Goal: Transaction & Acquisition: Book appointment/travel/reservation

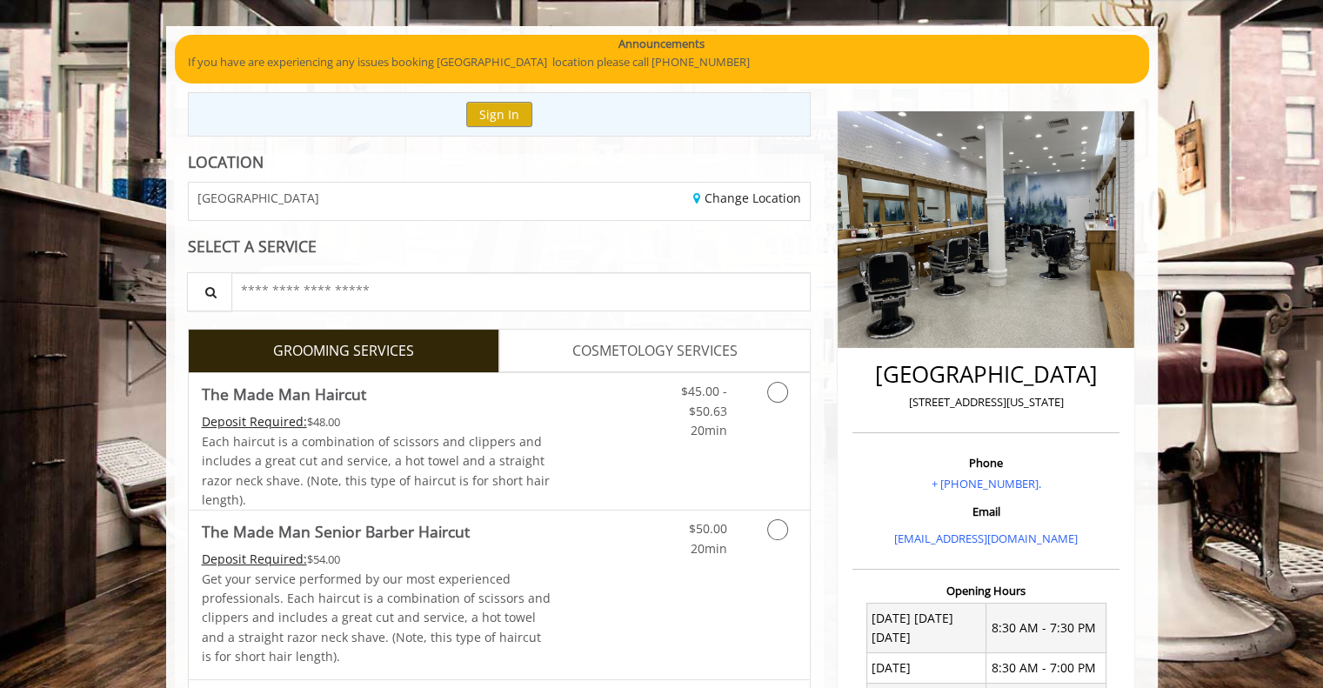
scroll to position [261, 0]
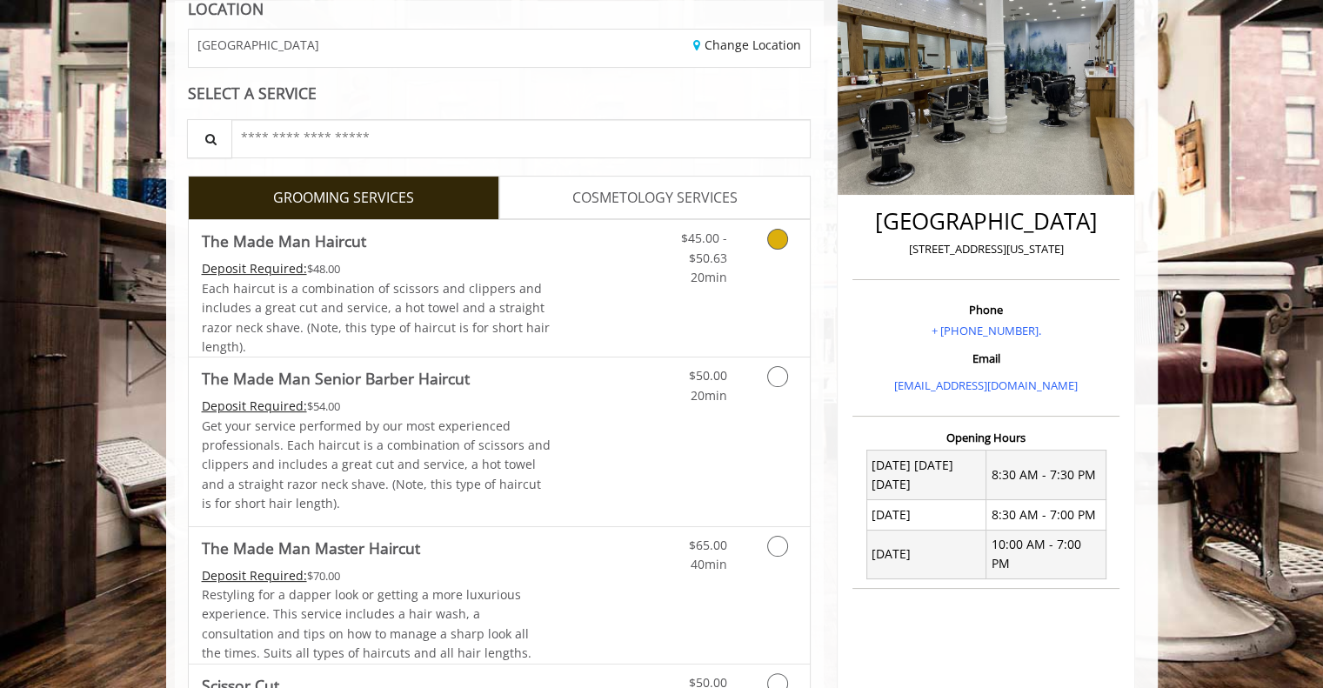
click at [707, 278] on span "20min" at bounding box center [708, 277] width 37 height 17
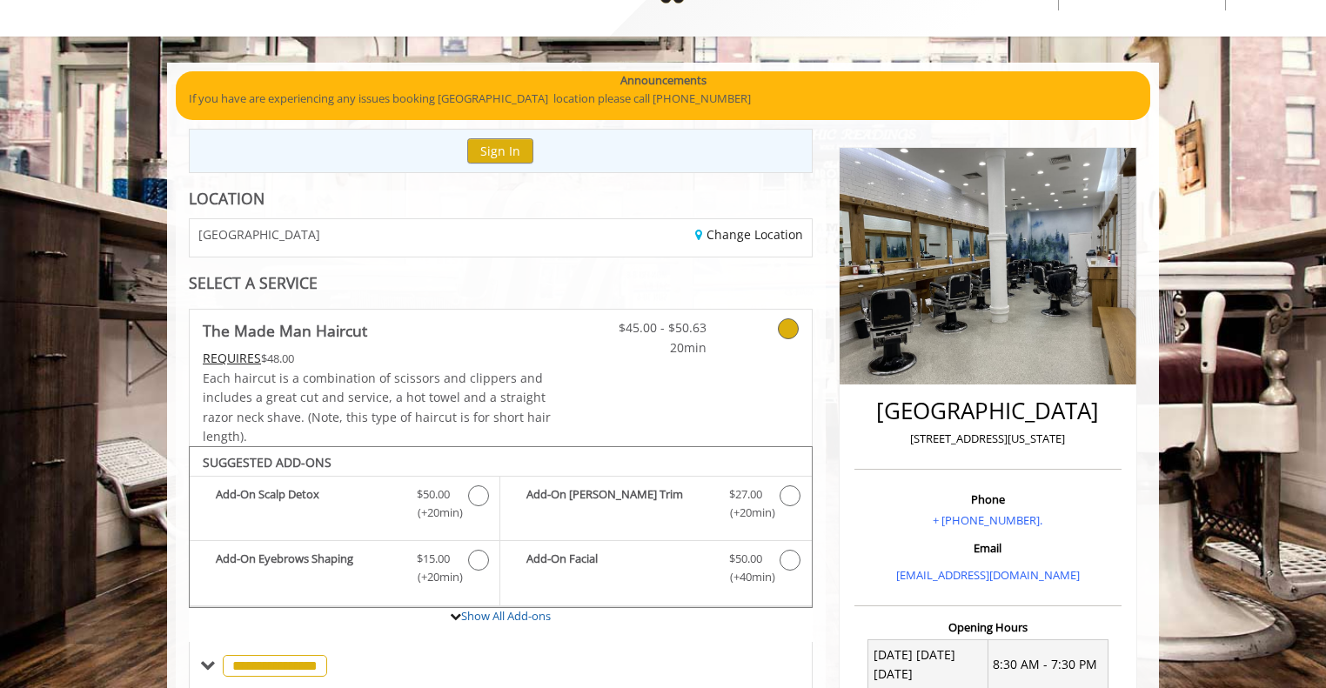
scroll to position [0, 0]
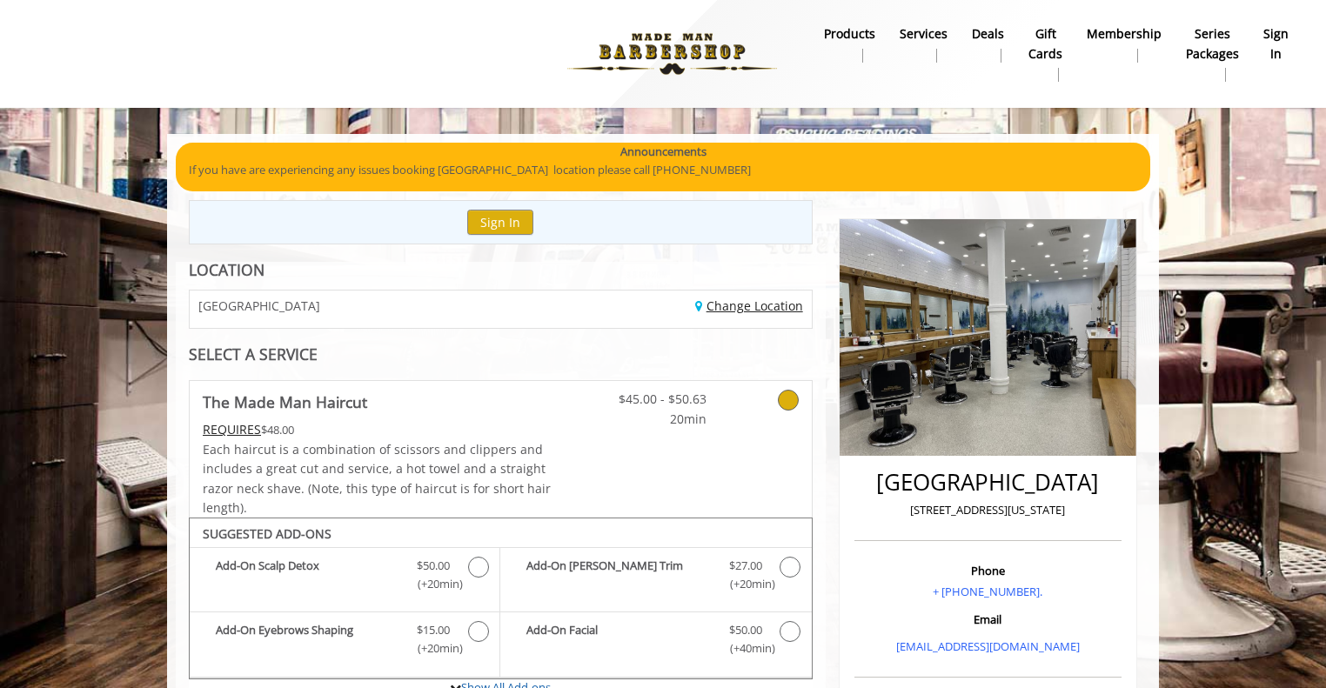
click at [773, 302] on link "Change Location" at bounding box center [749, 306] width 108 height 17
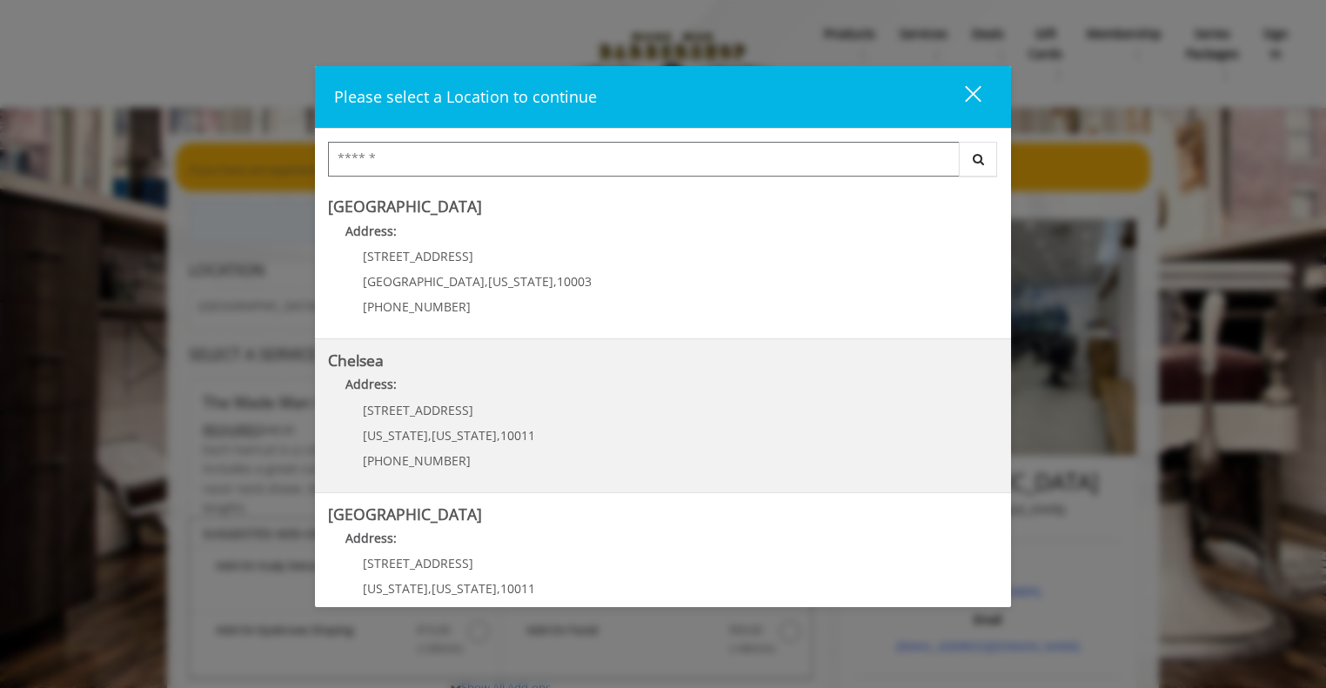
scroll to position [354, 0]
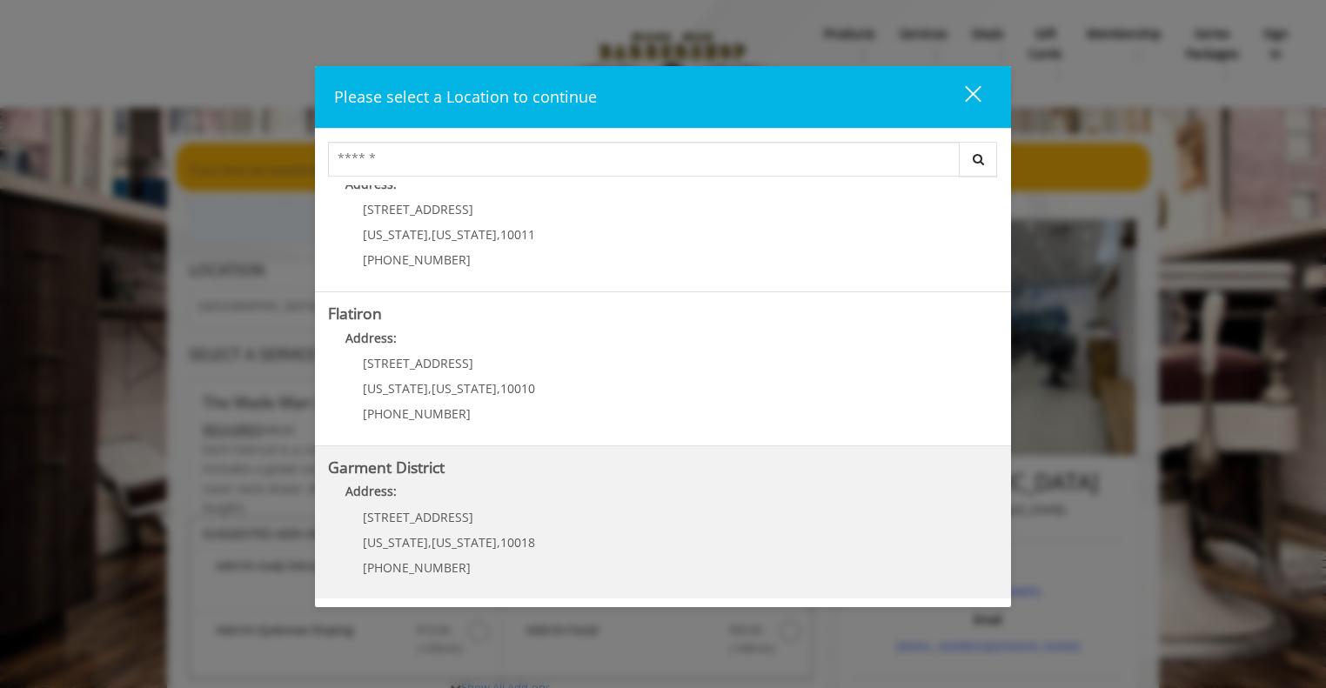
click at [586, 524] on District "Garment District Address: 1400 Broadway New York , New York , 10018 (212) 997-4…" at bounding box center [663, 522] width 670 height 127
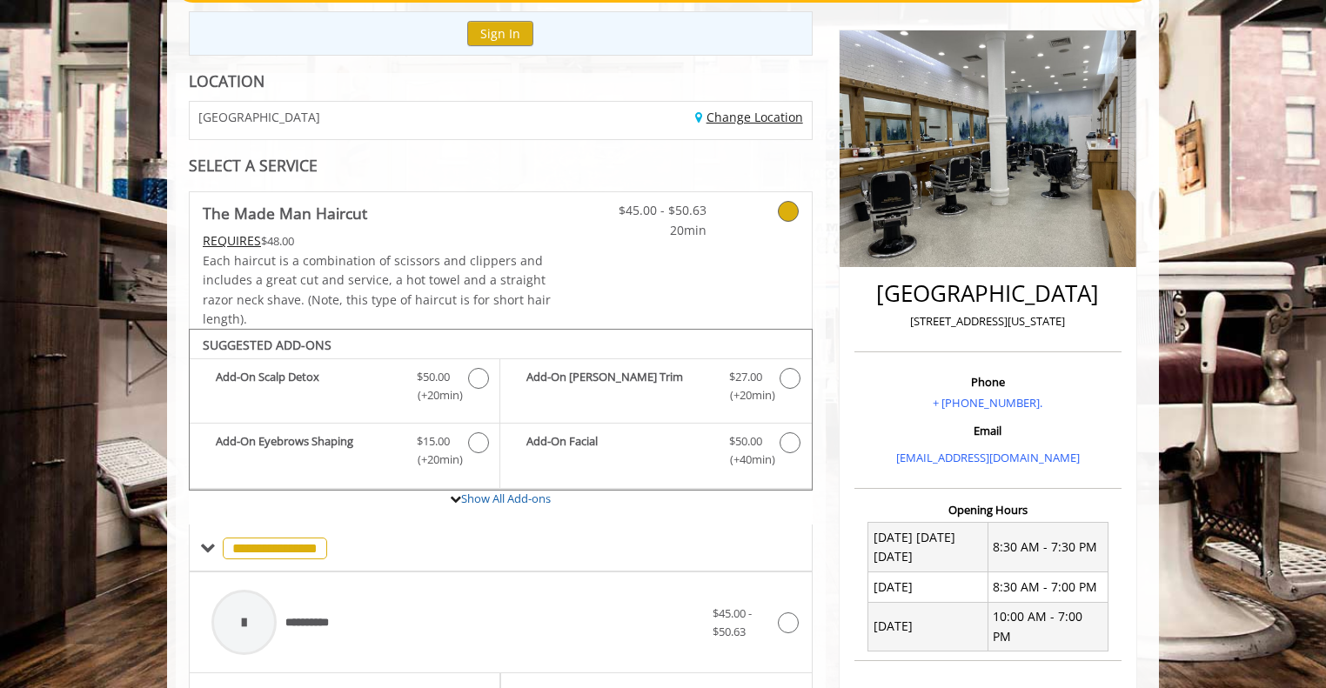
scroll to position [609, 0]
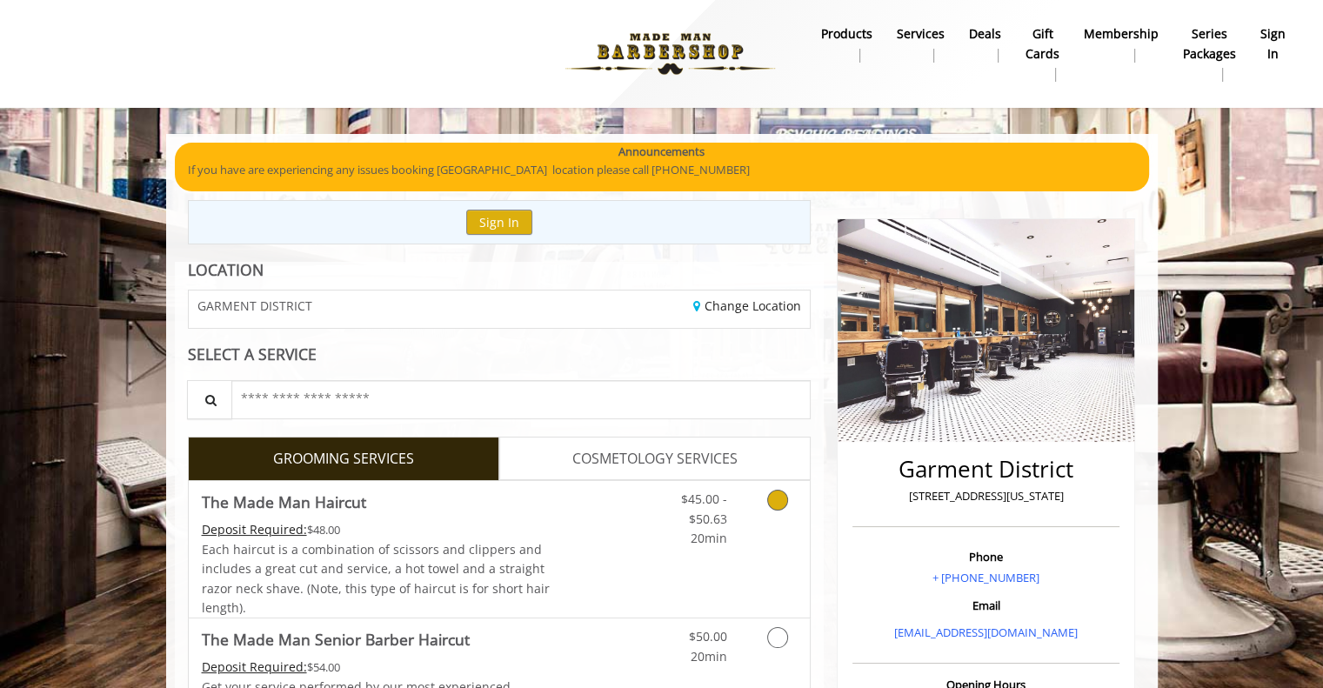
click at [716, 530] on span "20min" at bounding box center [708, 538] width 37 height 17
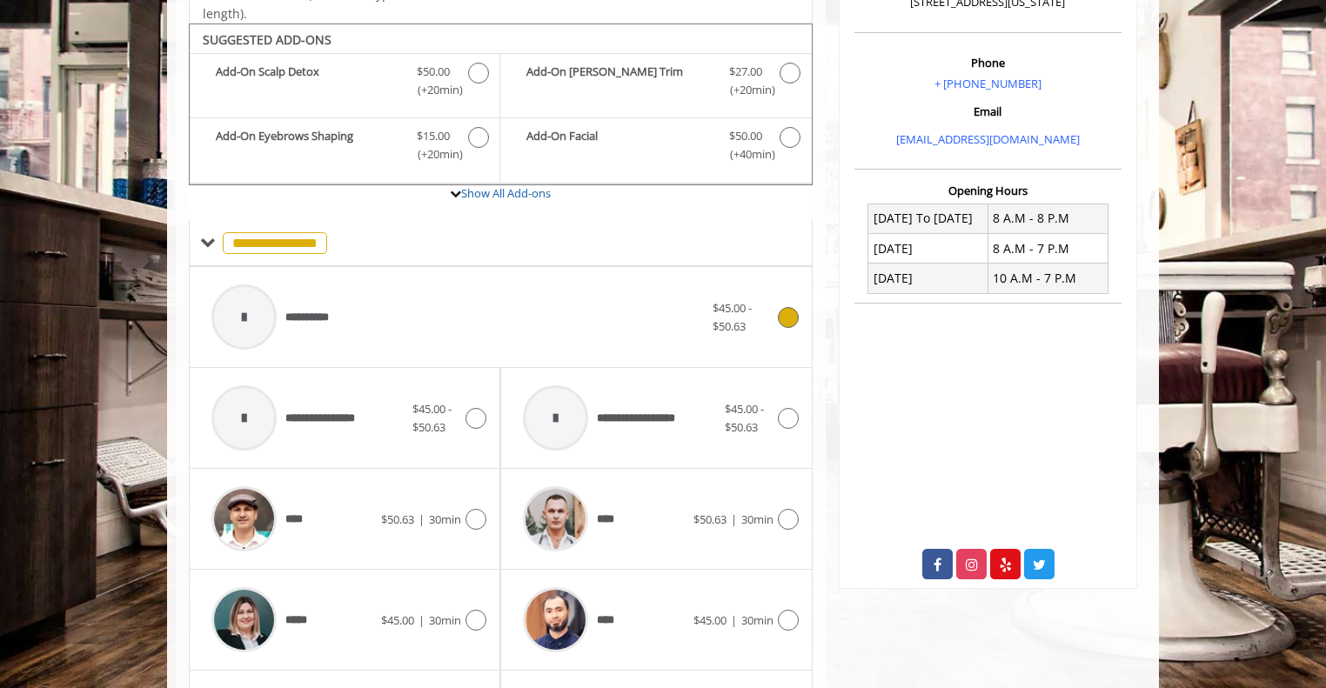
scroll to position [517, 0]
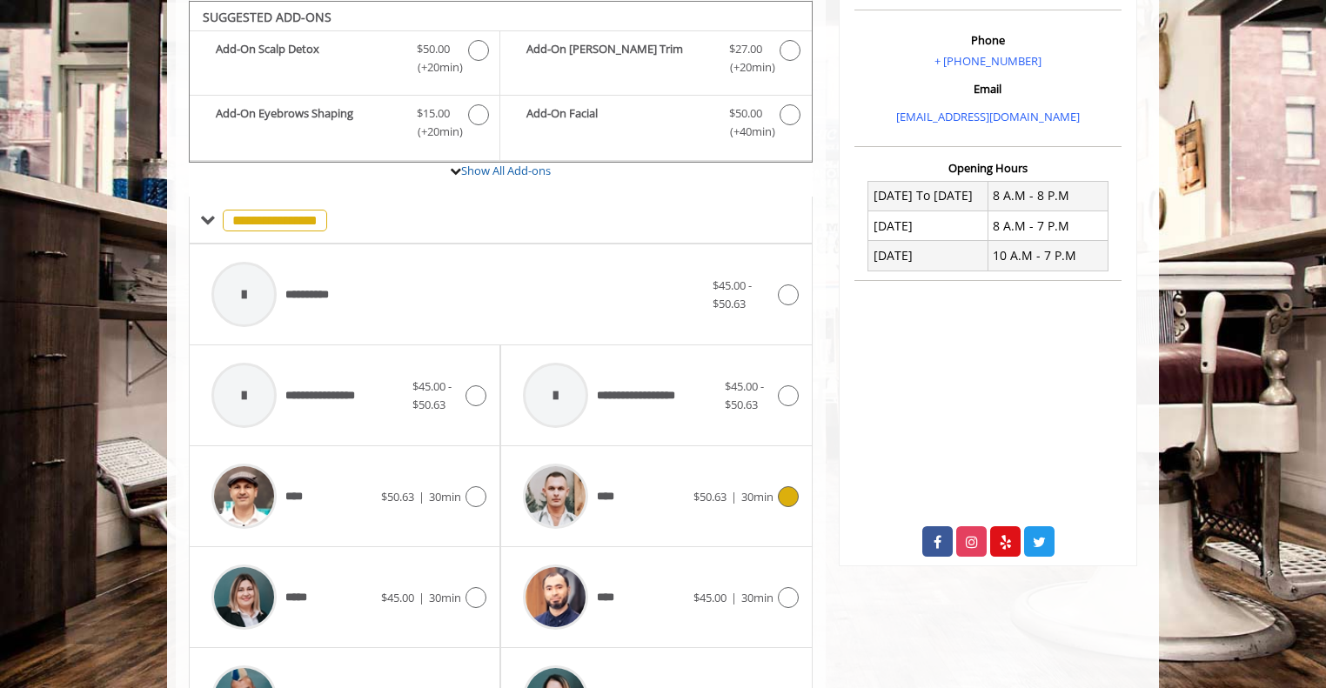
click at [660, 502] on div "****" at bounding box center [603, 496] width 178 height 83
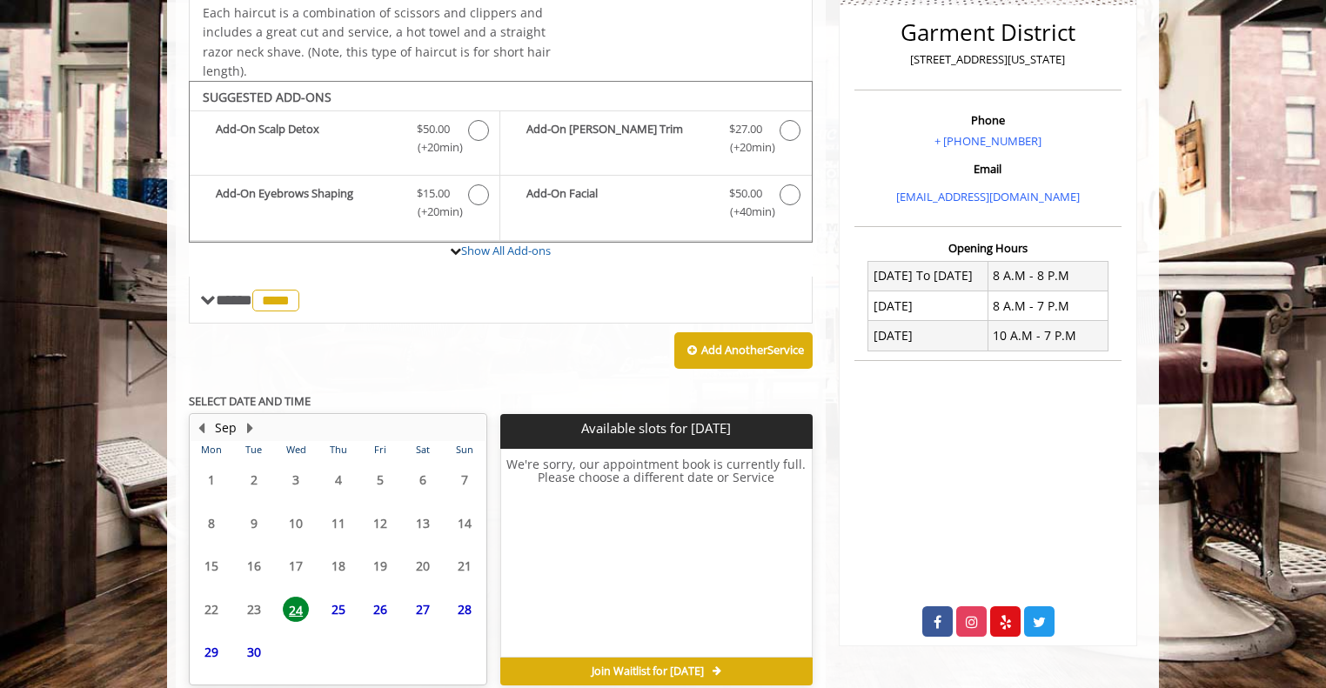
scroll to position [516, 0]
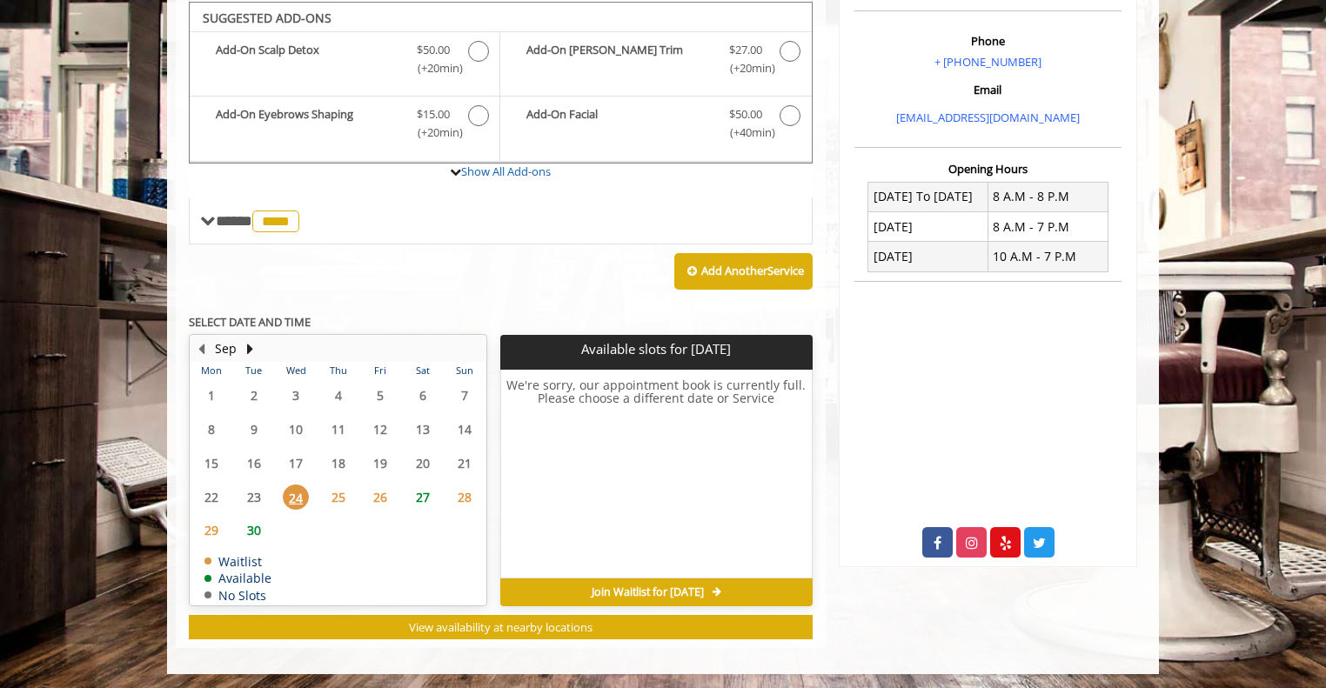
click at [419, 490] on span "27" at bounding box center [423, 497] width 26 height 25
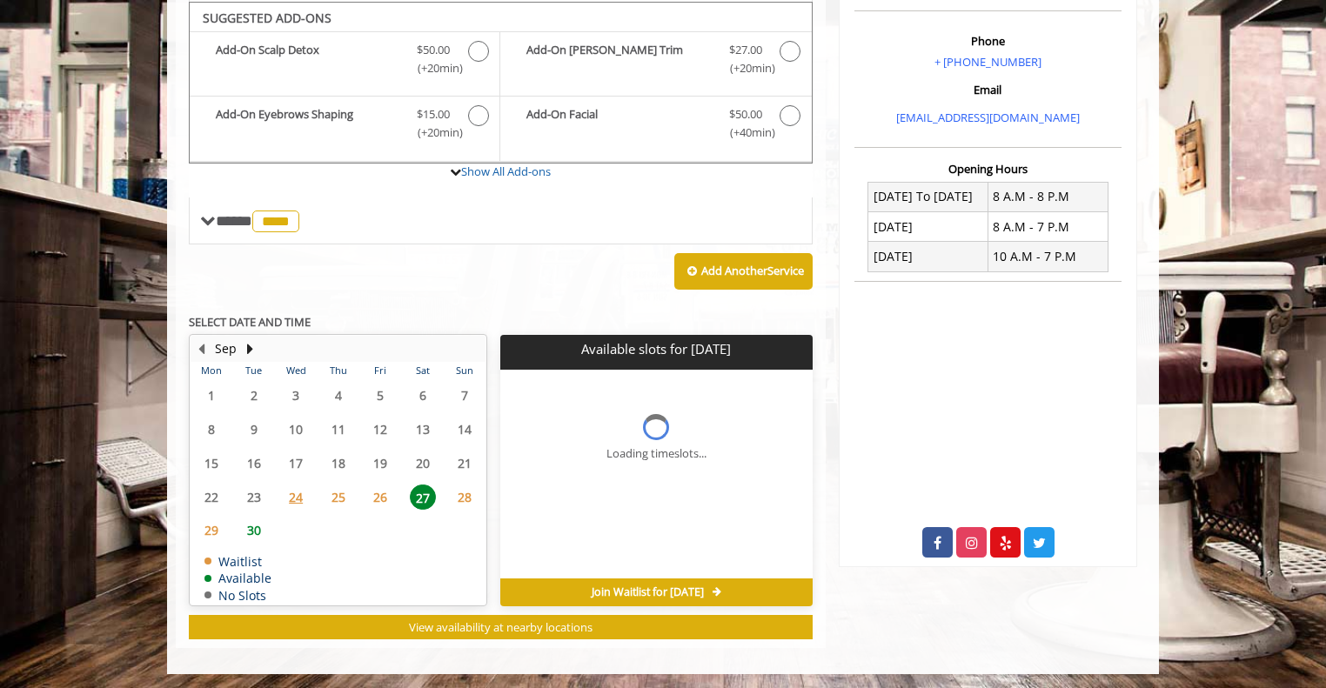
scroll to position [527, 0]
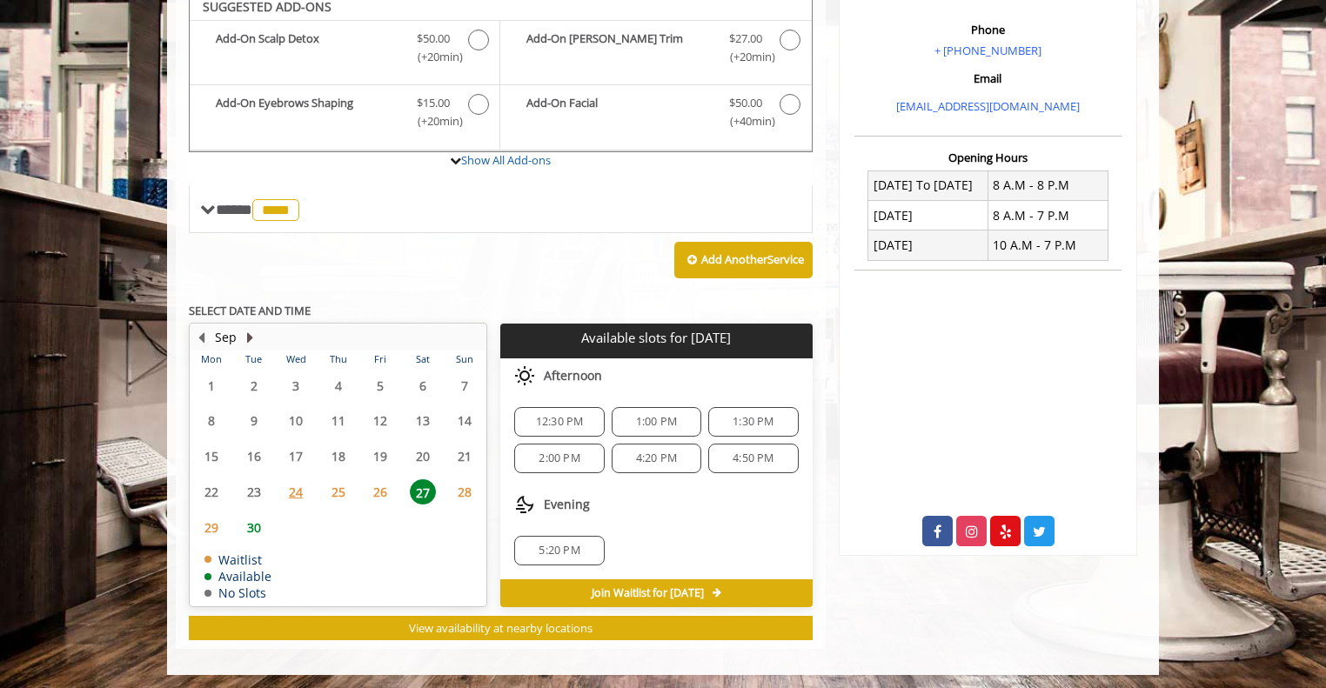
click at [249, 333] on button "Next Month" at bounding box center [250, 337] width 14 height 19
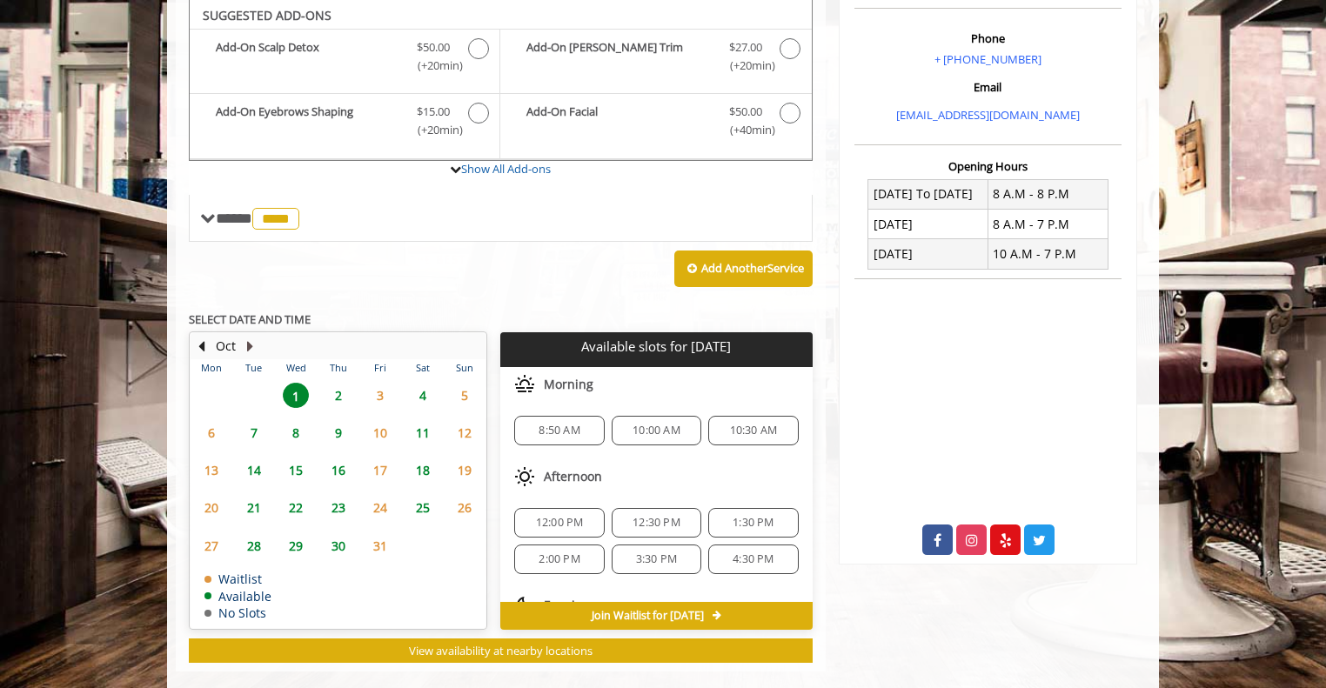
scroll to position [518, 0]
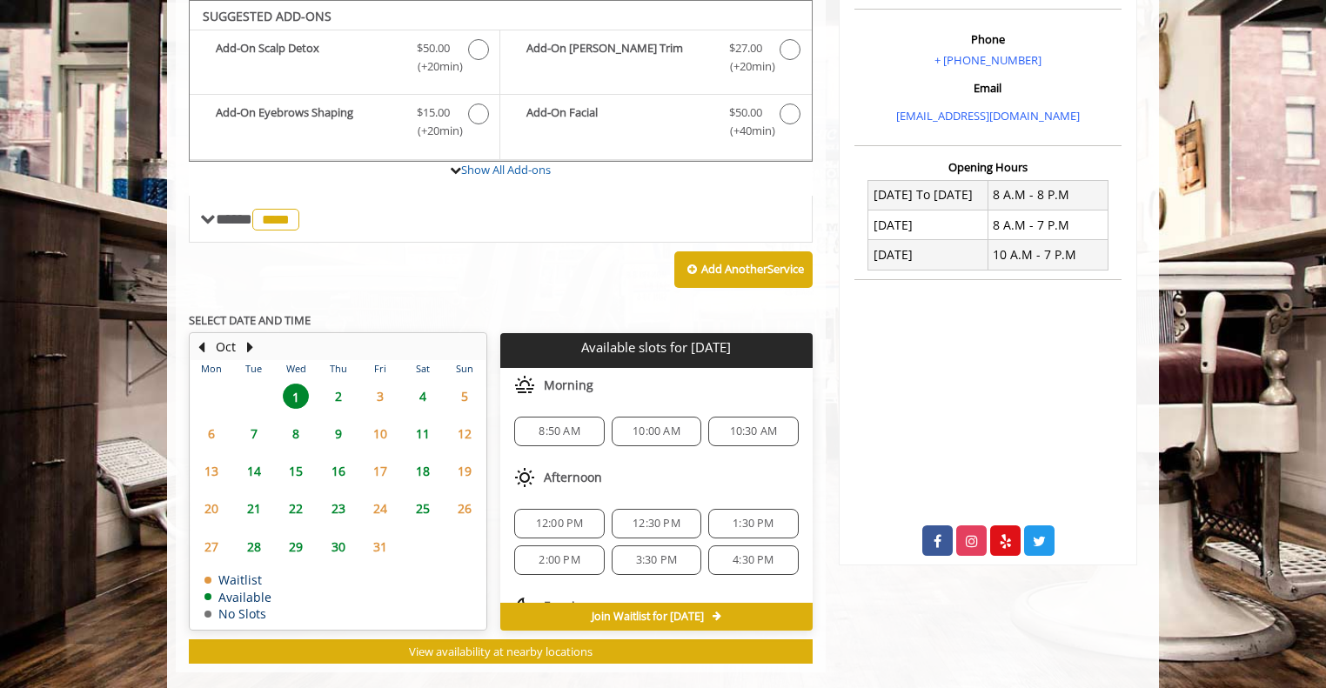
click at [251, 431] on span "7" at bounding box center [254, 433] width 26 height 25
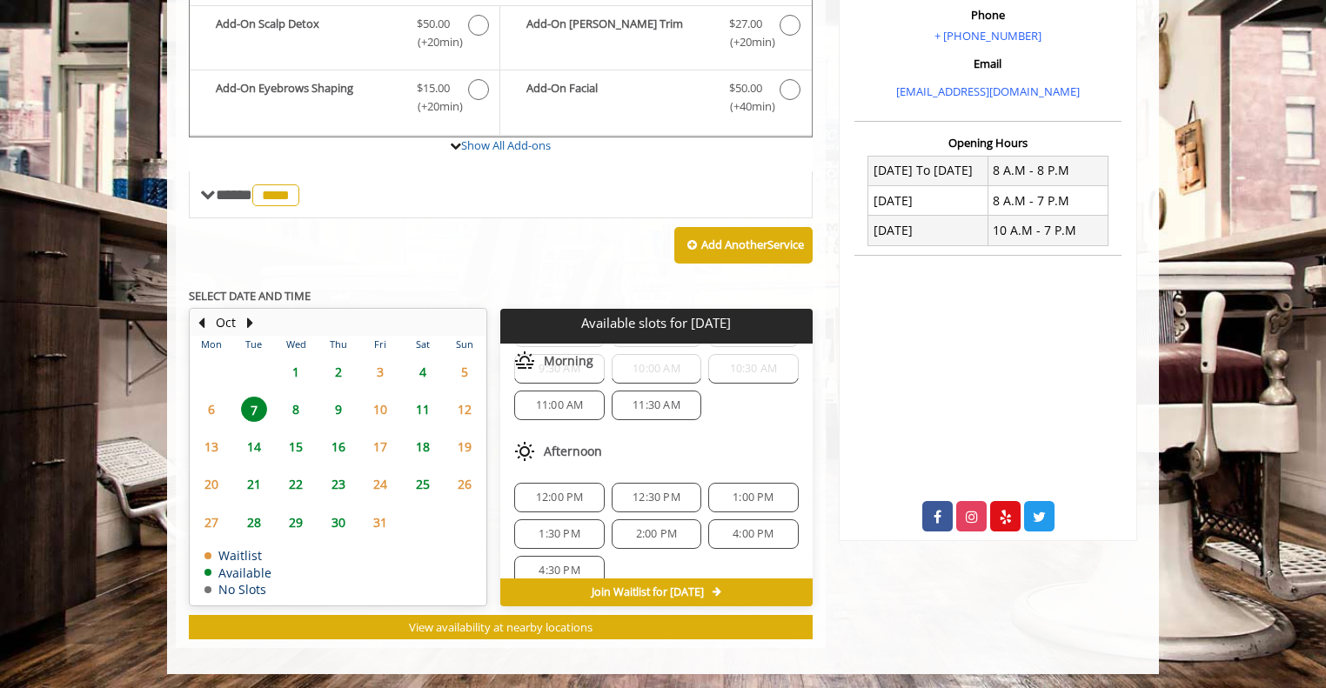
scroll to position [184, 0]
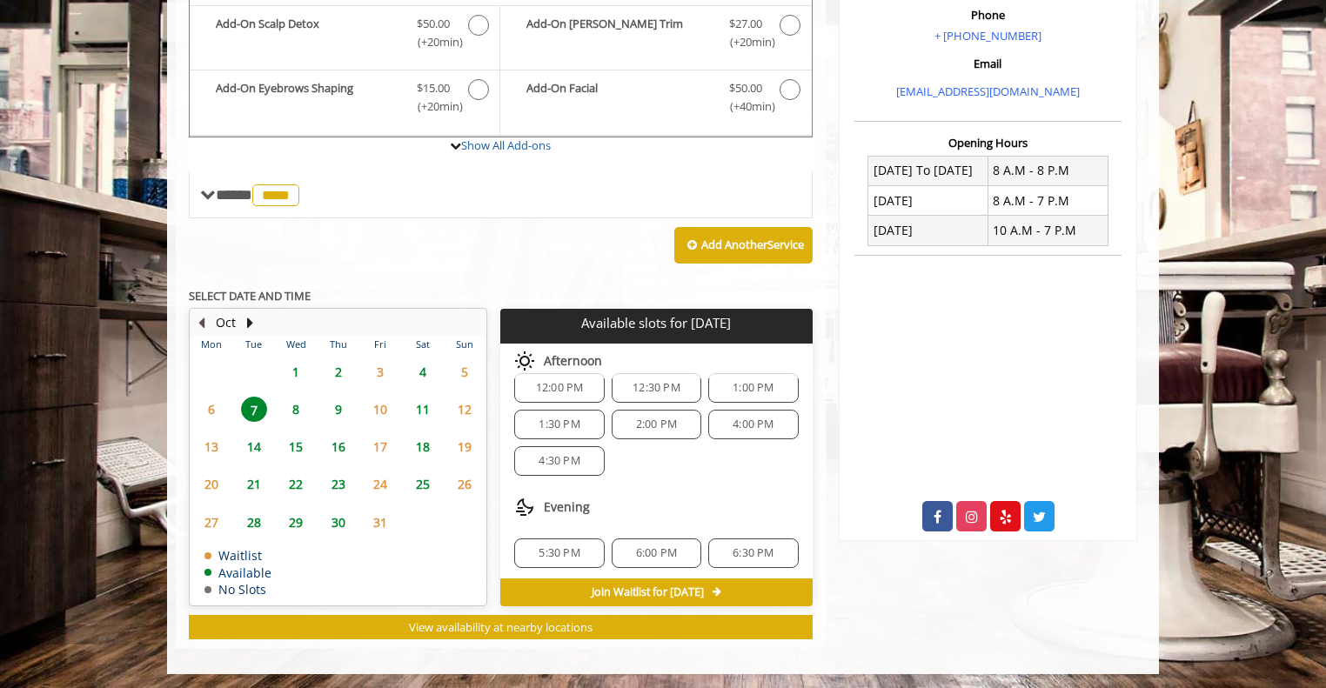
click at [201, 313] on button "Previous Month" at bounding box center [201, 322] width 14 height 19
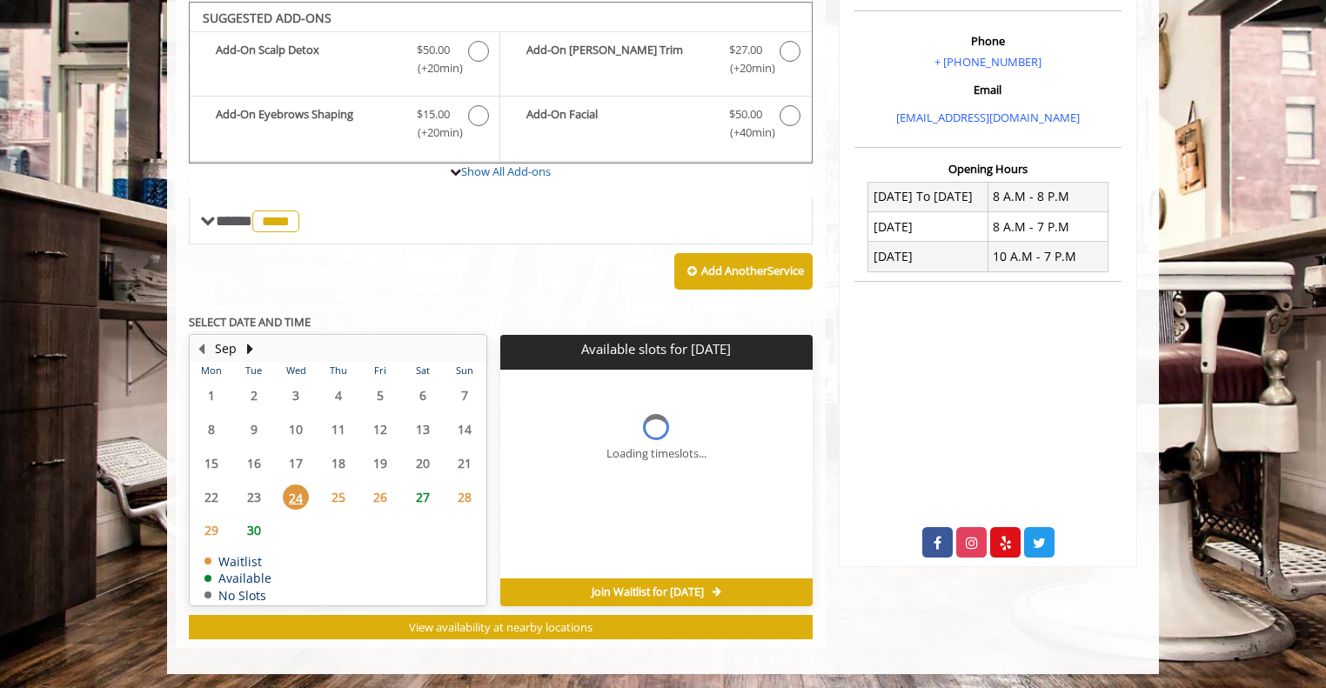
scroll to position [0, 0]
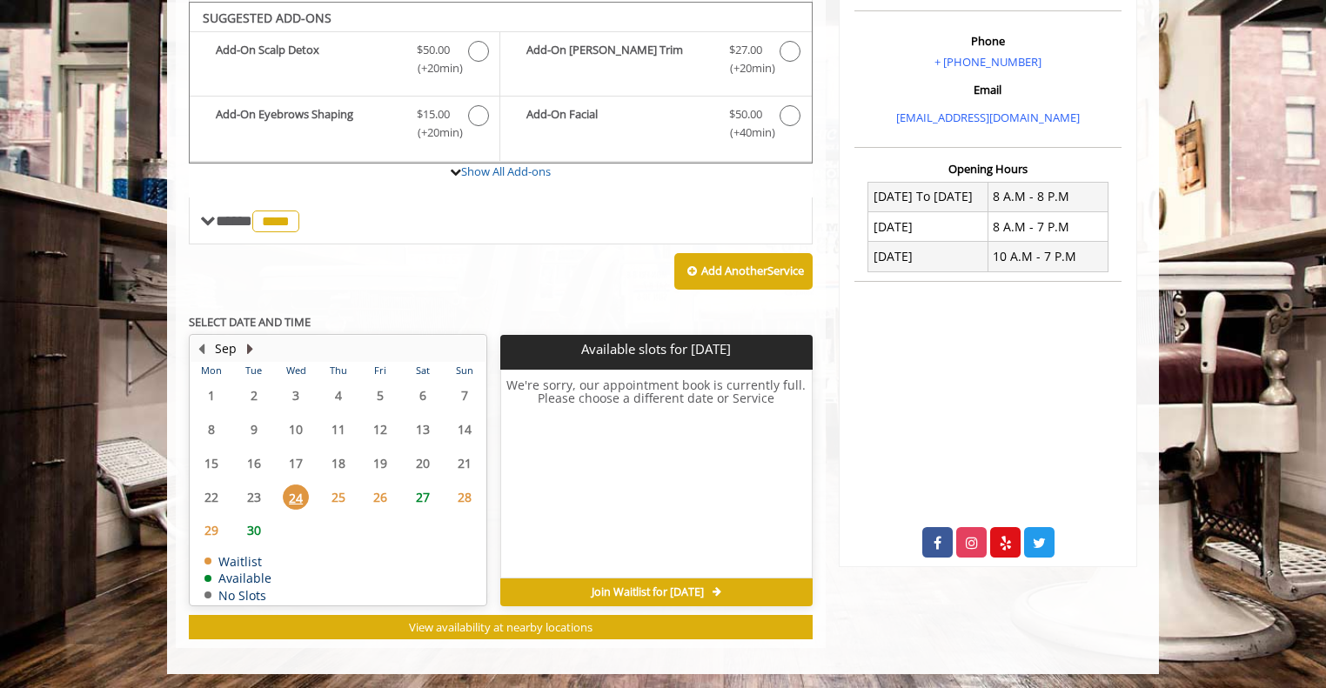
click at [244, 345] on button "Next Month" at bounding box center [250, 348] width 14 height 19
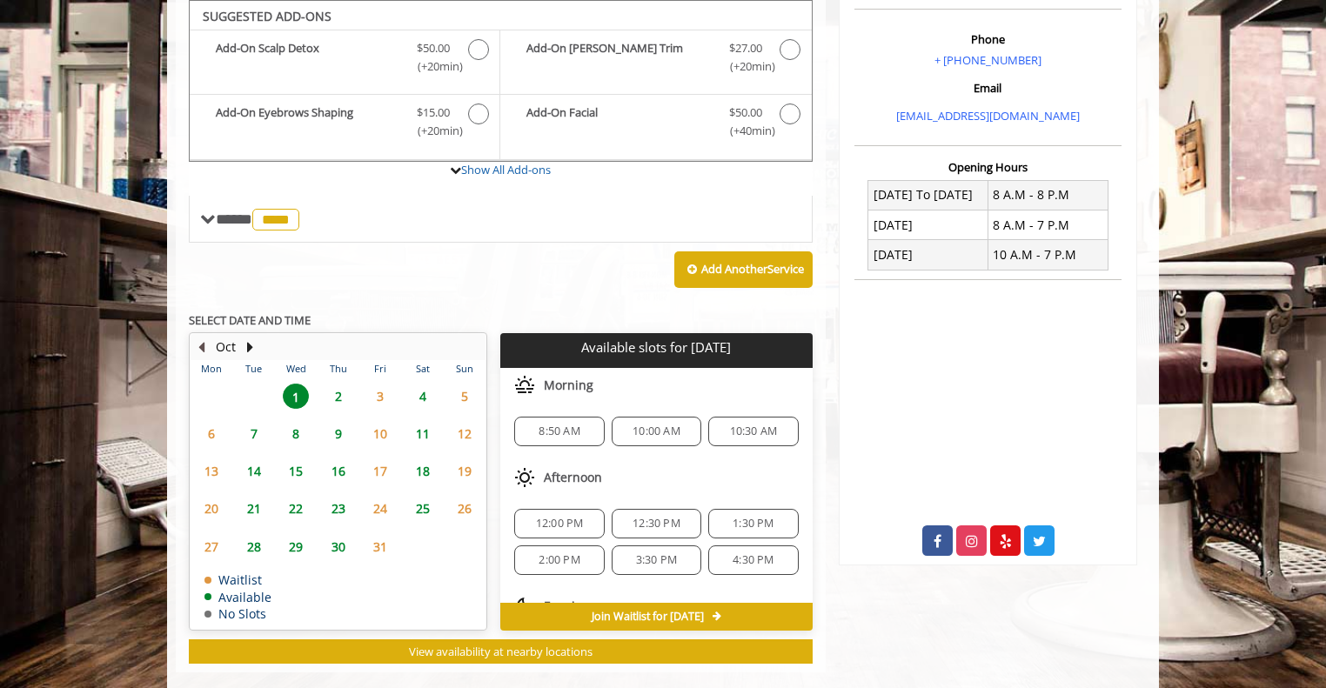
click at [204, 343] on button "Previous Month" at bounding box center [201, 347] width 14 height 19
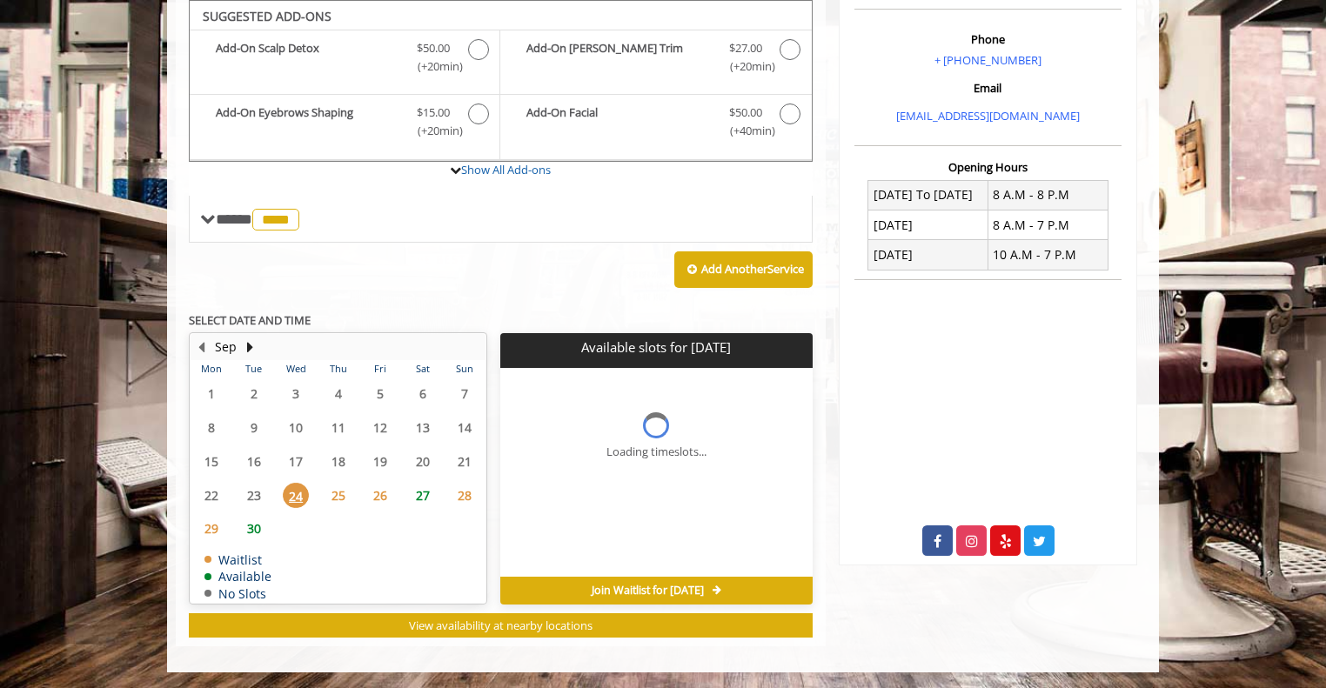
scroll to position [516, 0]
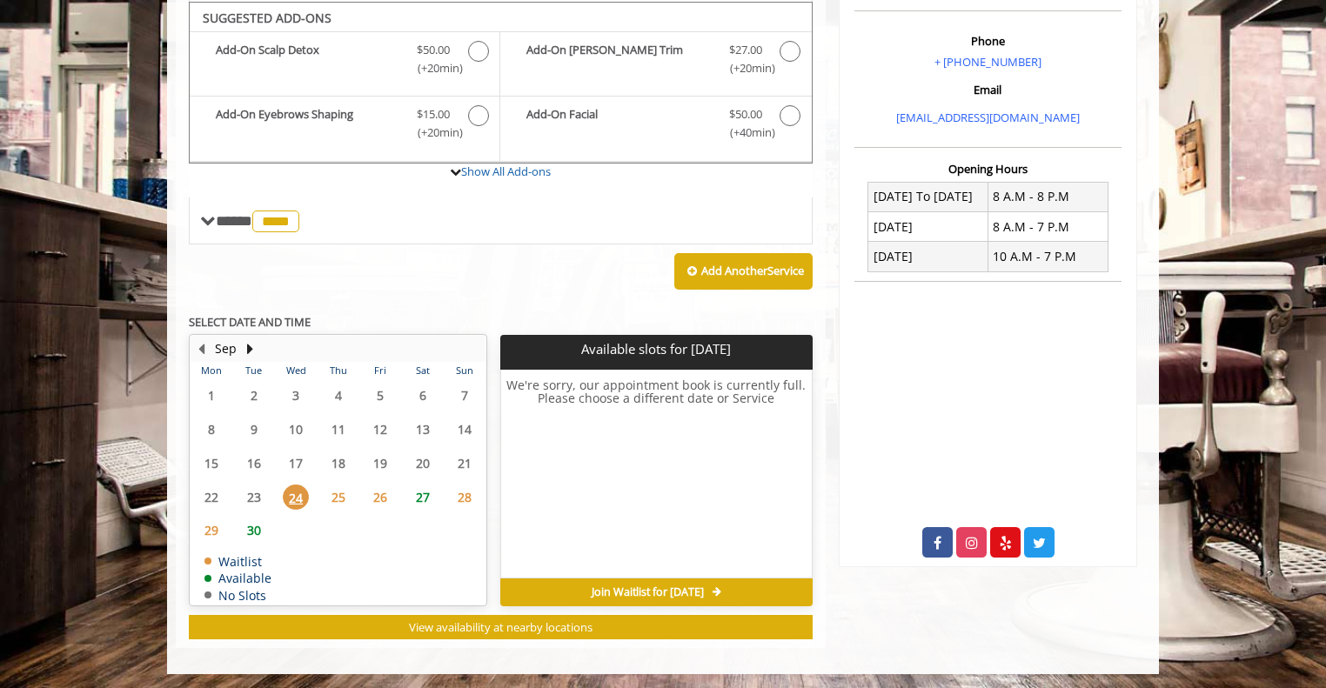
click at [258, 529] on span "30" at bounding box center [254, 530] width 26 height 25
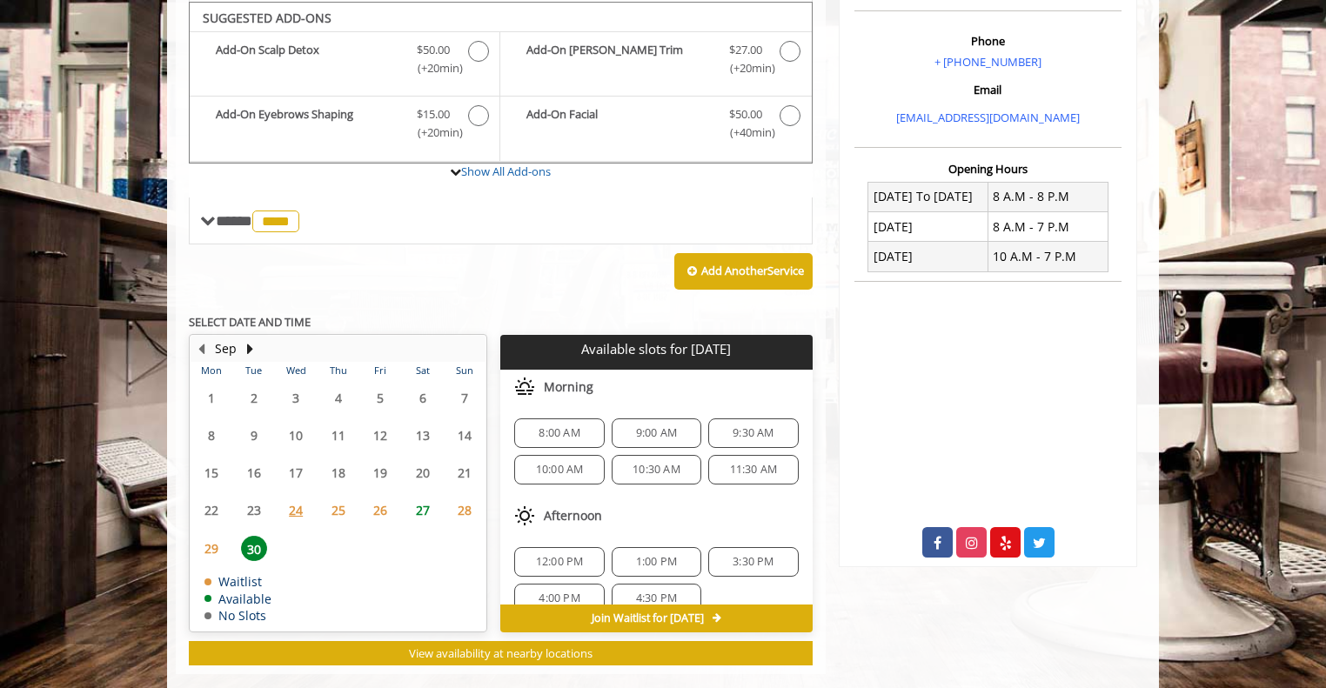
scroll to position [542, 0]
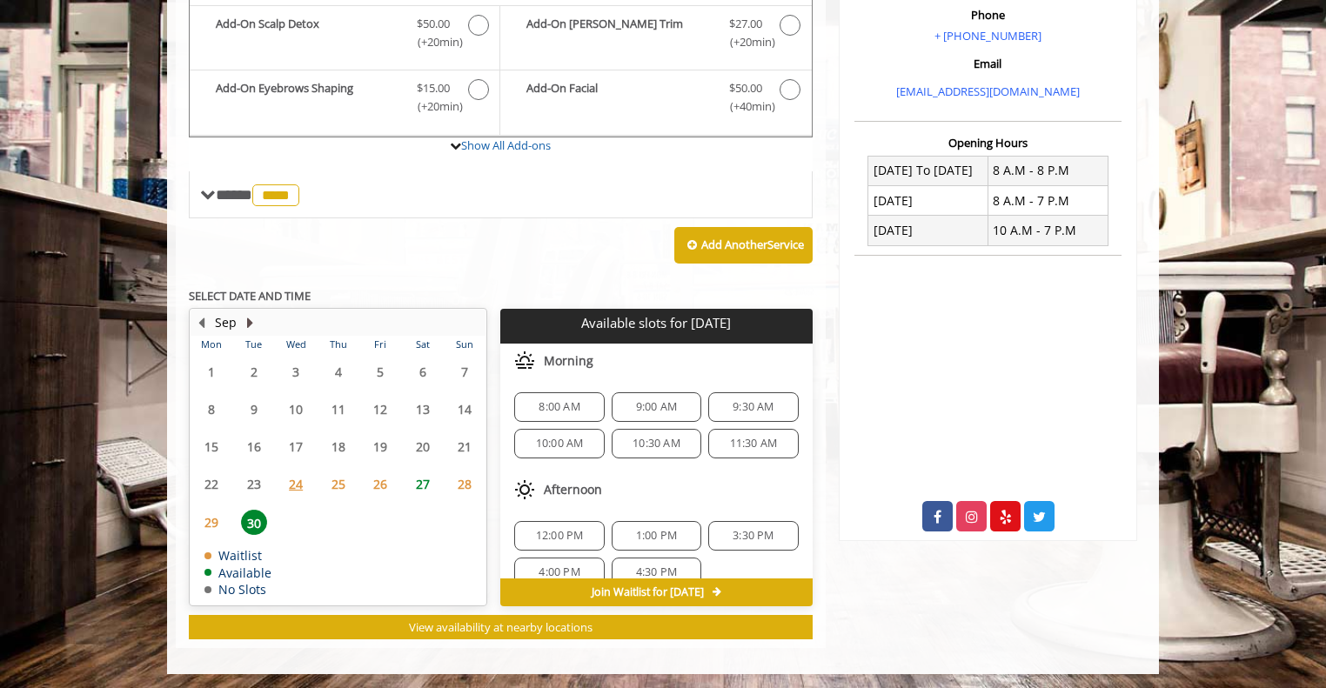
click at [250, 313] on button "Next Month" at bounding box center [250, 322] width 14 height 19
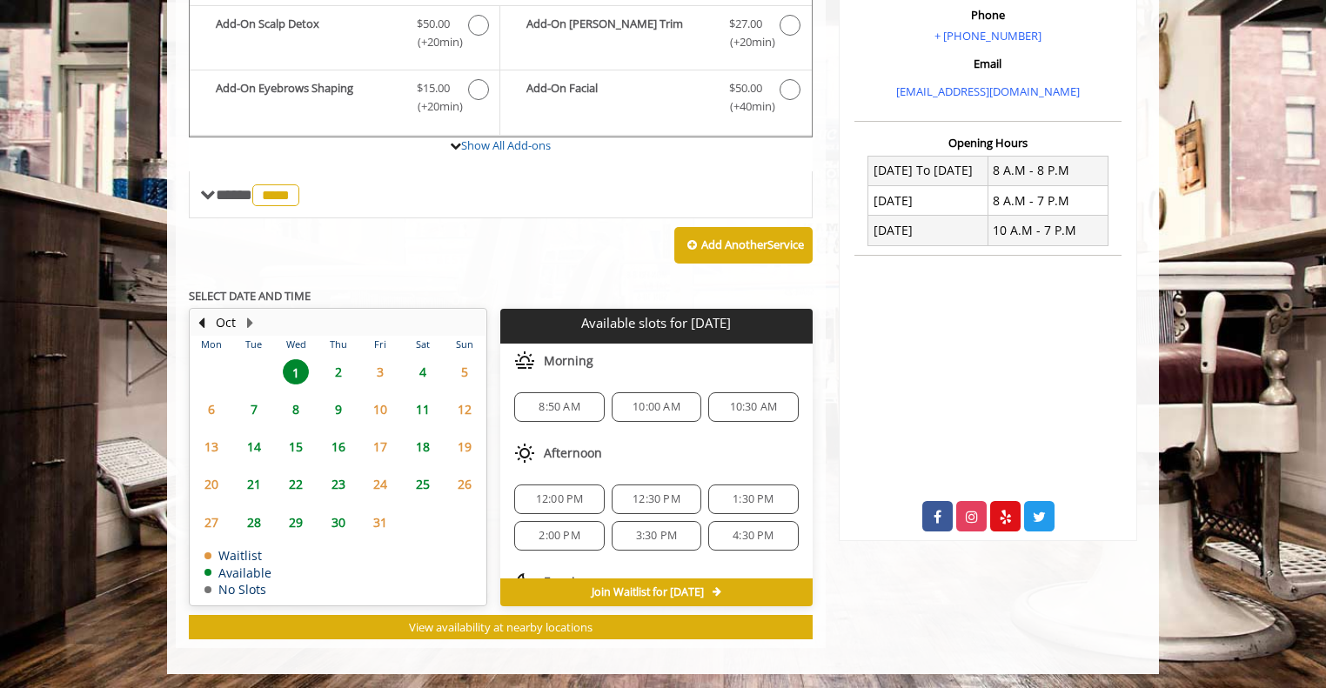
click at [251, 405] on span "7" at bounding box center [254, 409] width 26 height 25
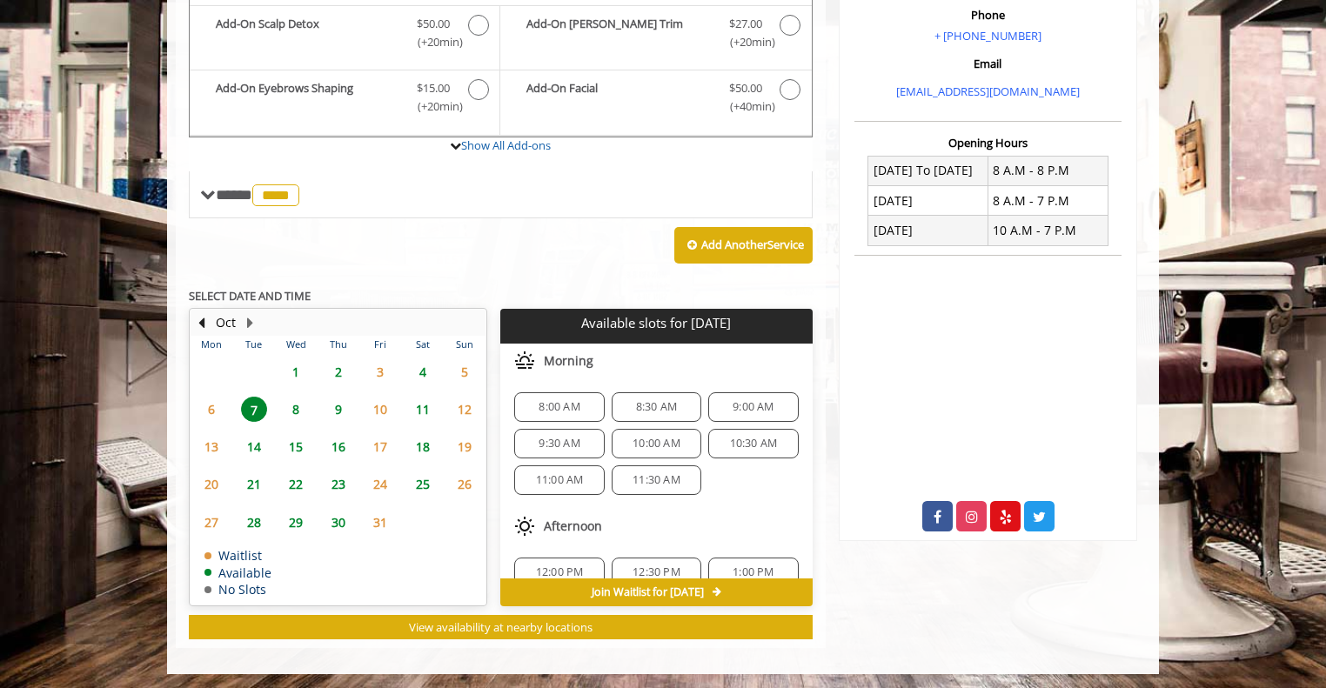
click at [567, 404] on span "8:00 AM" at bounding box center [558, 407] width 41 height 14
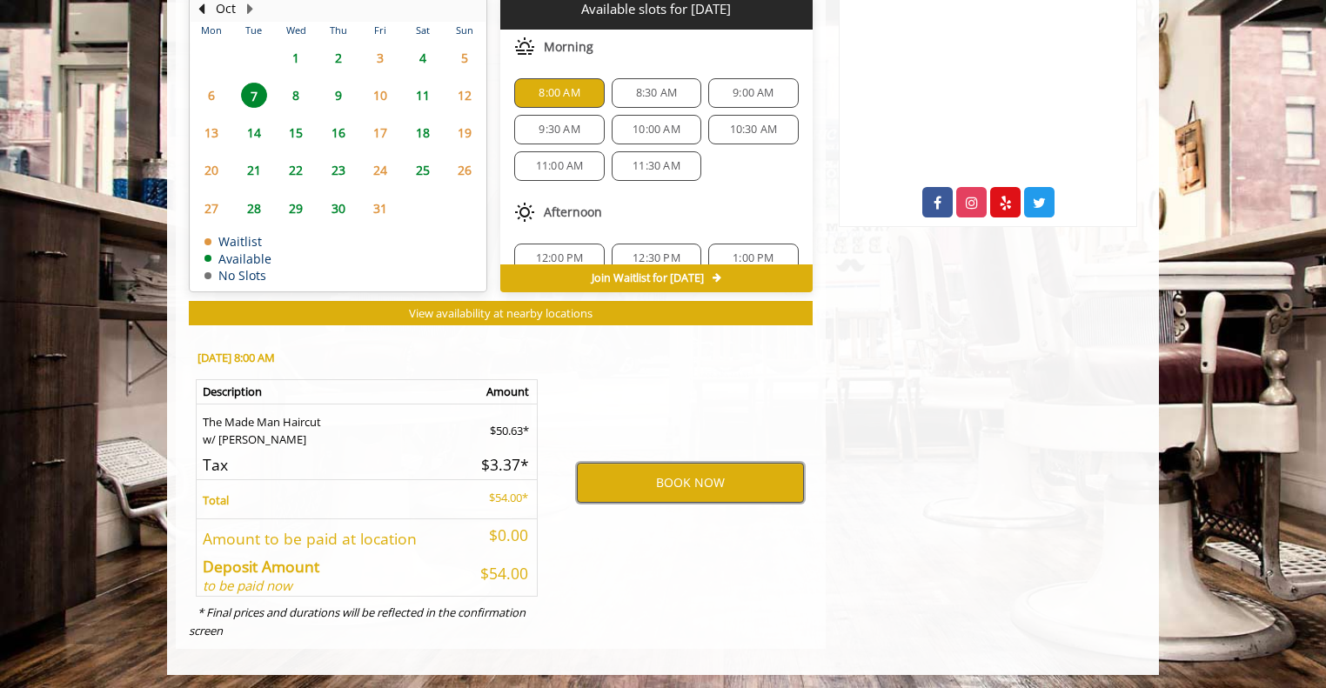
click at [637, 472] on button "BOOK NOW" at bounding box center [690, 483] width 227 height 40
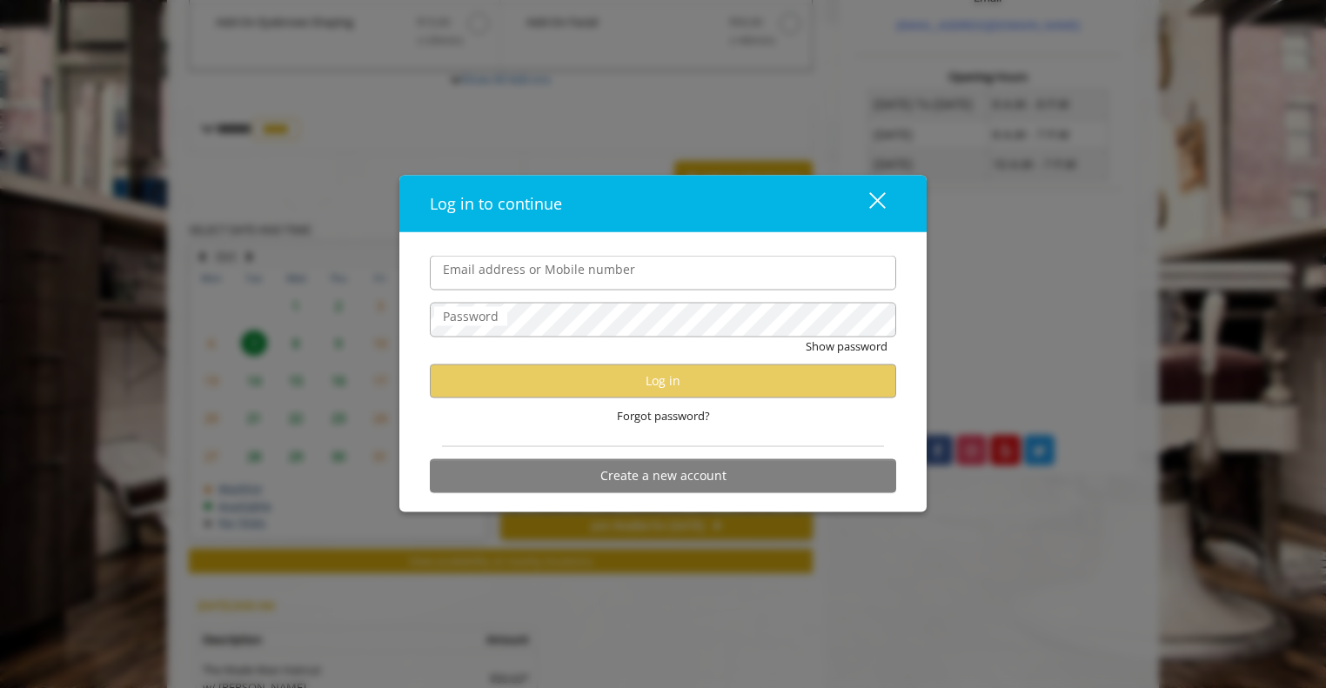
scroll to position [518, 0]
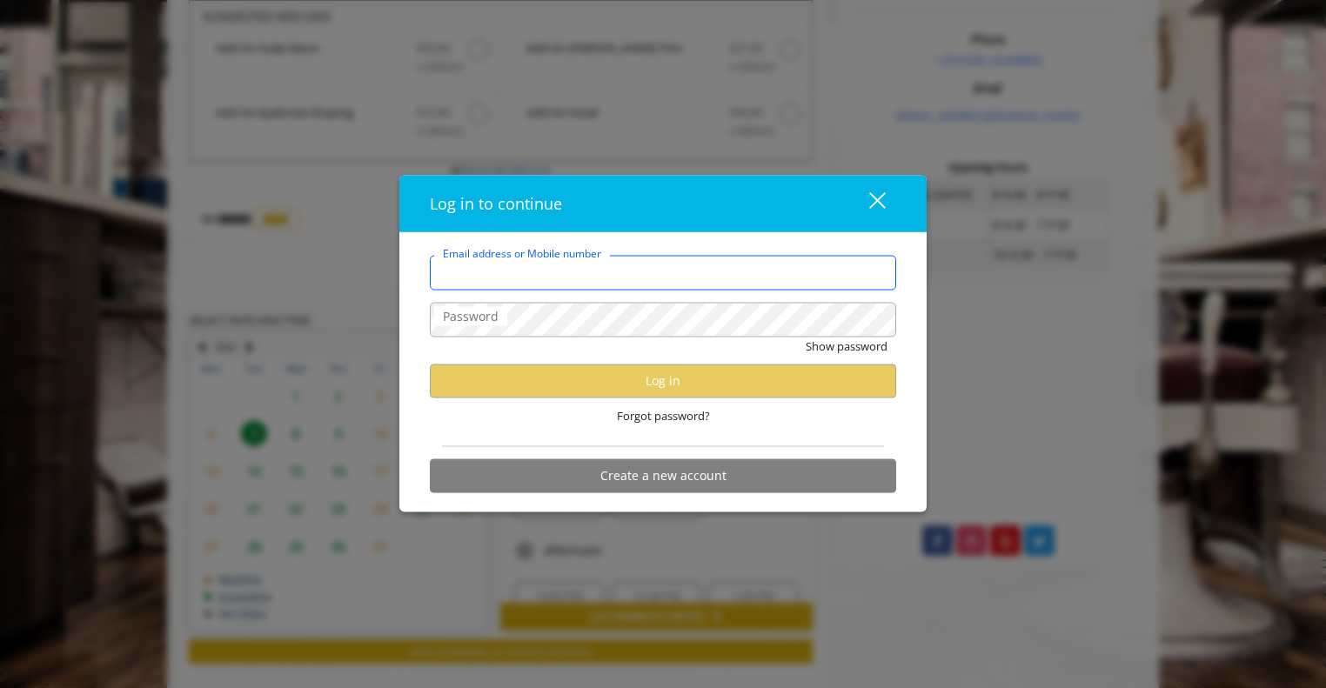
type input "**********"
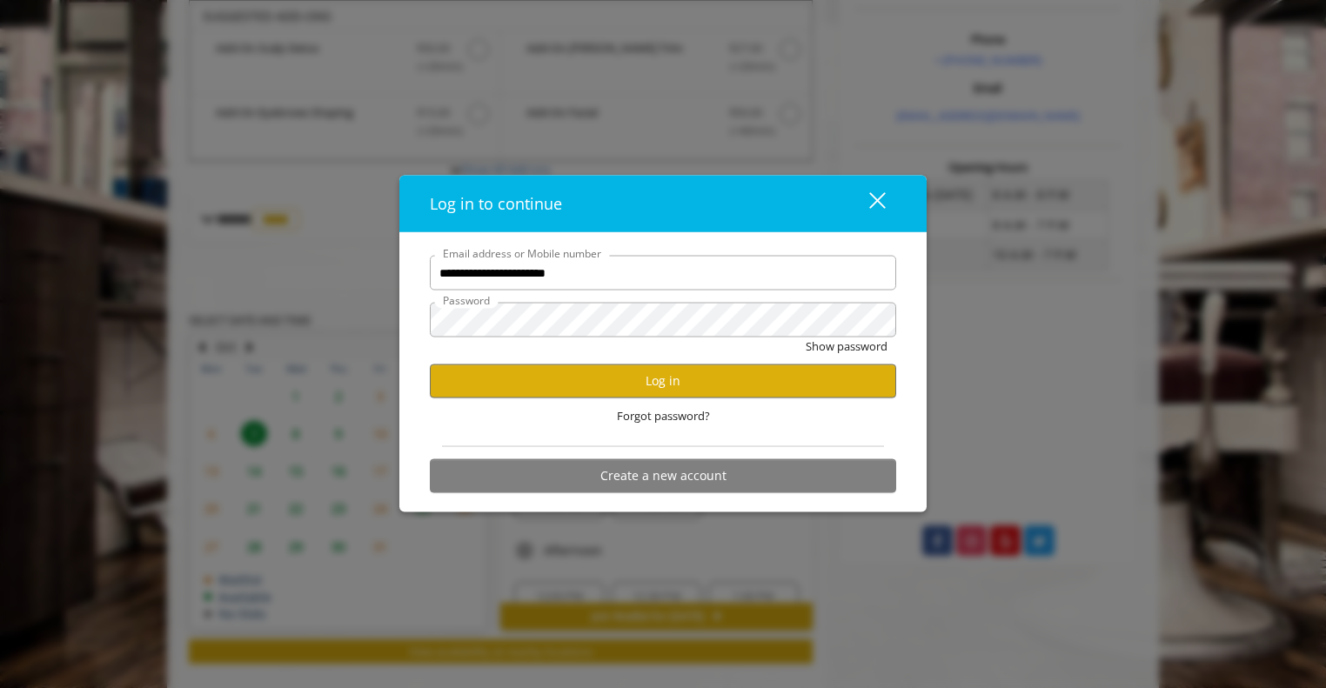
scroll to position [0, 0]
click at [633, 388] on button "Log in" at bounding box center [663, 381] width 466 height 34
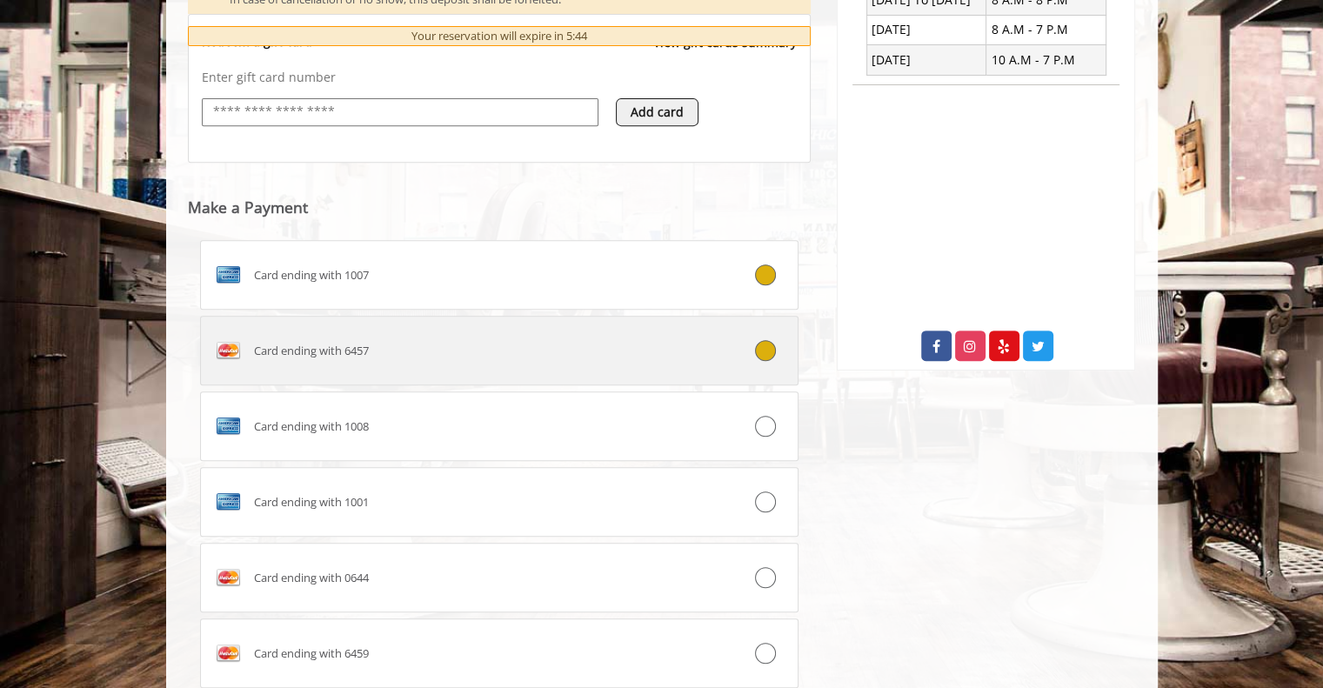
scroll to position [1234, 0]
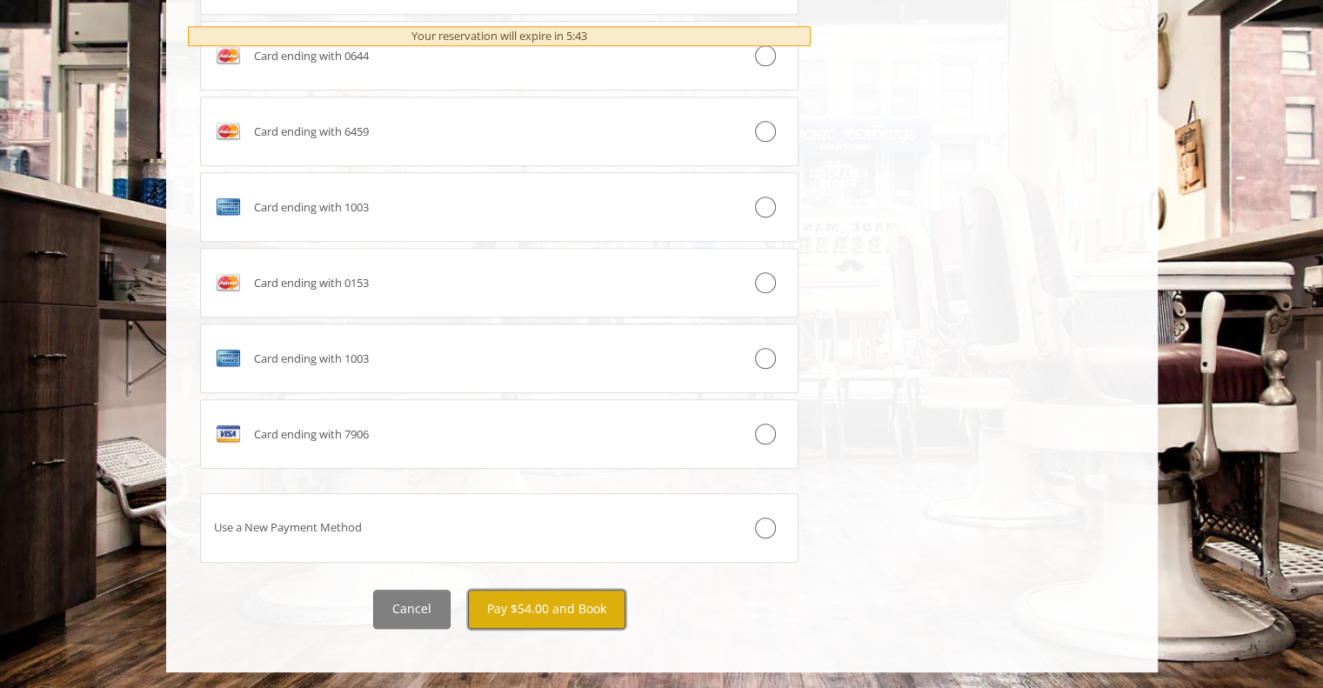
click at [550, 605] on button "Pay $54.00 and Book" at bounding box center [546, 609] width 157 height 39
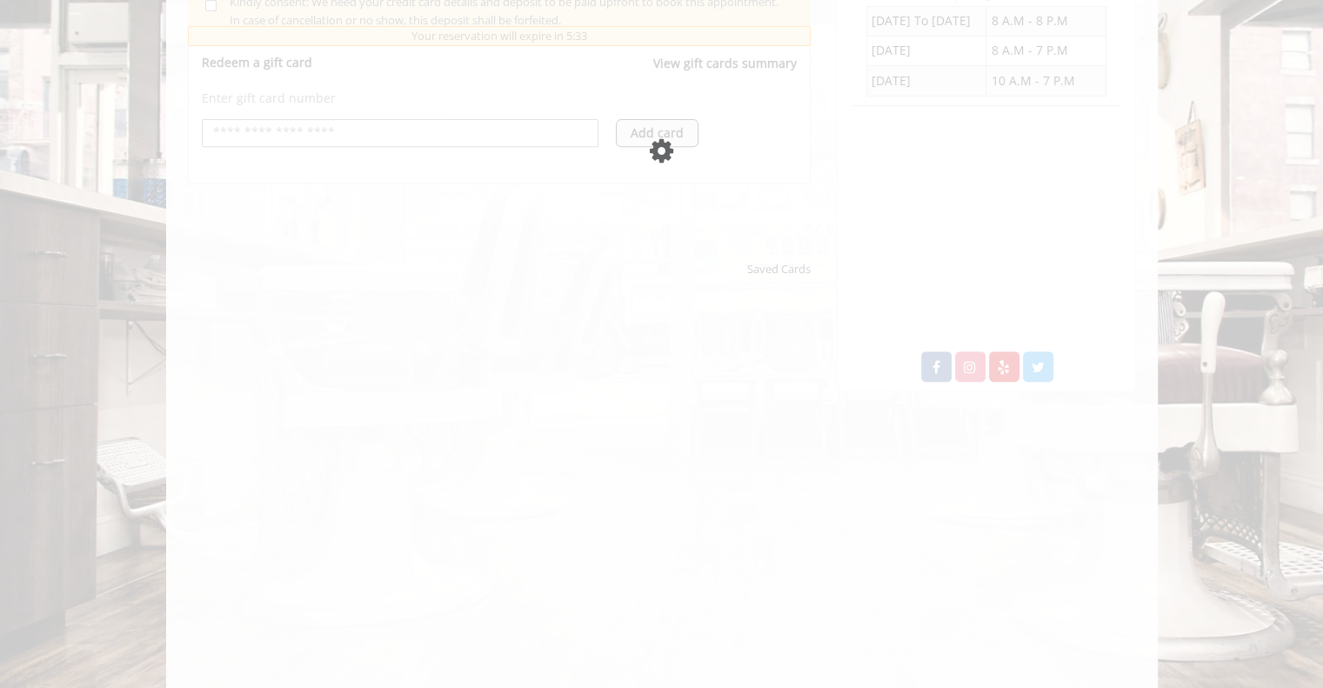
scroll to position [696, 0]
